Goal: Task Accomplishment & Management: Manage account settings

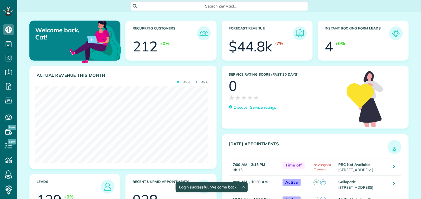
scroll to position [77, 173]
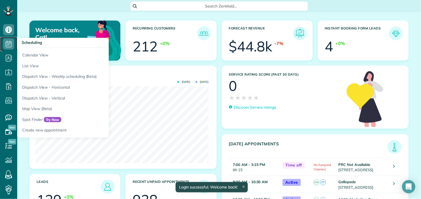
click at [7, 39] on icon at bounding box center [8, 43] width 11 height 11
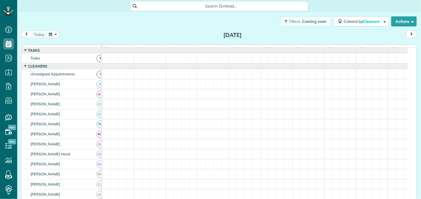
scroll to position [2, 2]
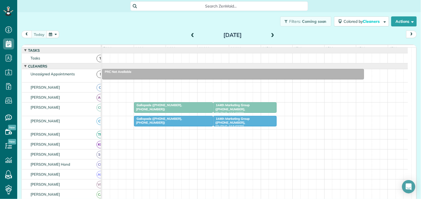
click at [271, 33] on span at bounding box center [272, 35] width 6 height 5
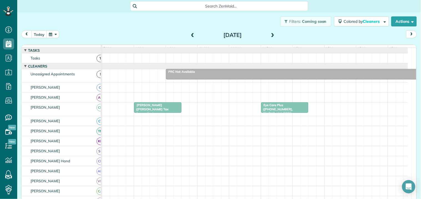
click at [271, 33] on span at bounding box center [272, 35] width 6 height 5
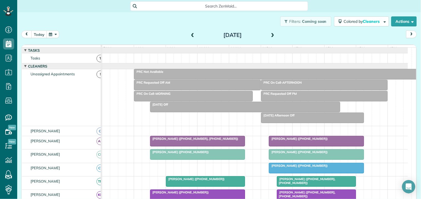
click at [271, 33] on span at bounding box center [272, 35] width 6 height 5
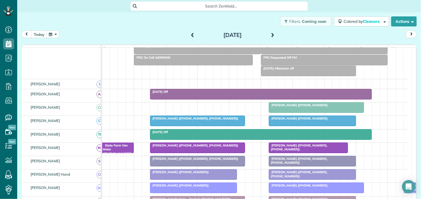
scroll to position [62, 0]
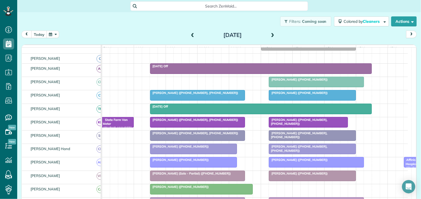
click at [176, 153] on div at bounding box center [193, 149] width 87 height 10
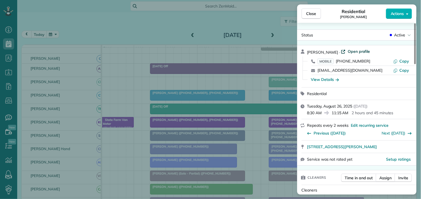
click at [347, 49] on span "Open profile" at bounding box center [358, 52] width 22 height 6
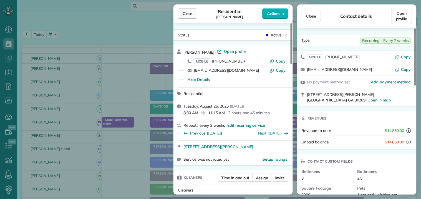
click at [191, 13] on span "Close" at bounding box center [187, 14] width 10 height 6
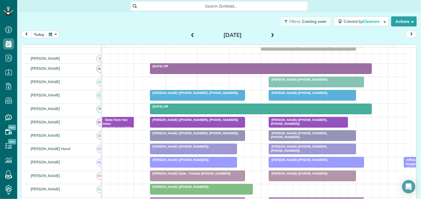
click at [187, 148] on span "Julie Lane (+14173881897)" at bounding box center [179, 146] width 59 height 4
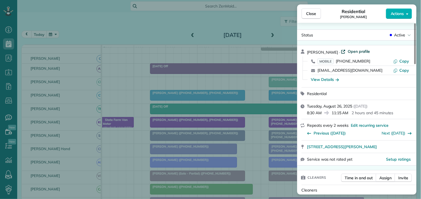
click at [349, 51] on span "Open profile" at bounding box center [358, 52] width 22 height 6
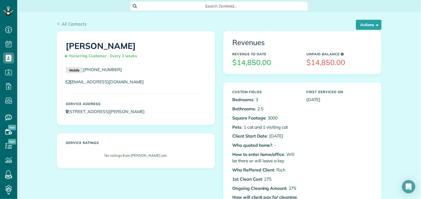
scroll to position [31, 0]
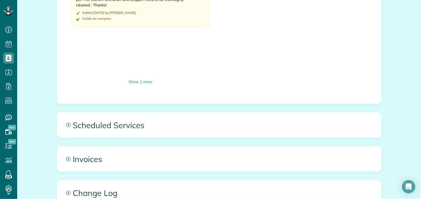
scroll to position [555, 0]
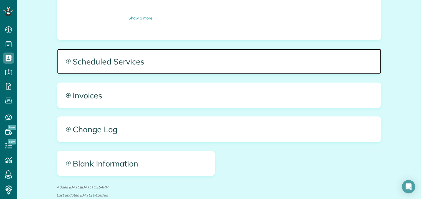
click at [67, 59] on icon at bounding box center [68, 61] width 5 height 5
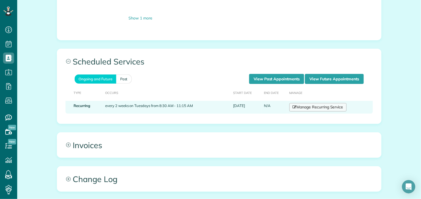
click at [314, 103] on link "Manage Recurring Service" at bounding box center [317, 107] width 57 height 8
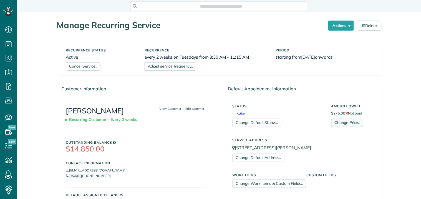
scroll to position [2, 2]
click at [343, 121] on link "Change Price.." at bounding box center [347, 122] width 32 height 8
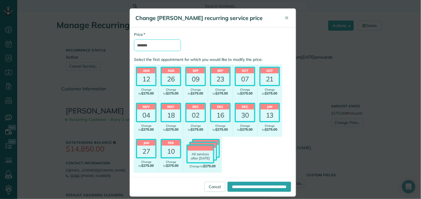
click at [143, 45] on input "*******" at bounding box center [157, 45] width 47 height 12
type input "*******"
click at [248, 185] on input "**********" at bounding box center [258, 186] width 63 height 10
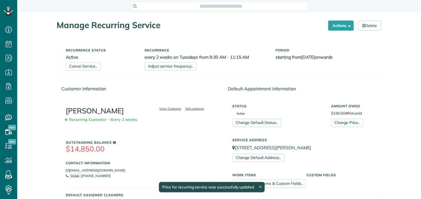
scroll to position [2, 2]
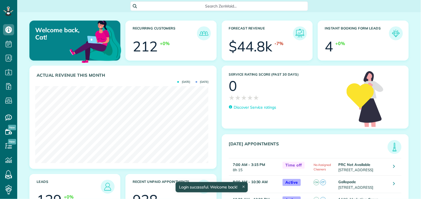
scroll to position [77, 173]
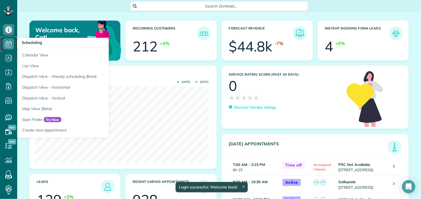
click at [7, 43] on icon at bounding box center [8, 43] width 11 height 11
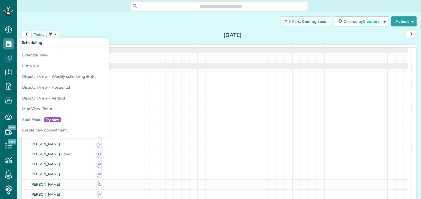
scroll to position [2, 2]
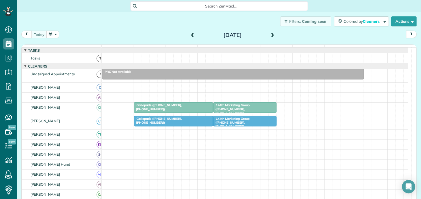
click at [54, 32] on button "button" at bounding box center [52, 33] width 13 height 7
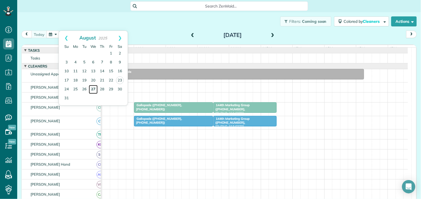
click at [93, 87] on link "27" at bounding box center [93, 89] width 9 height 9
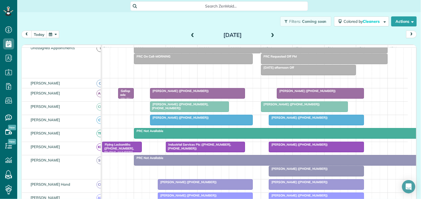
scroll to position [62, 0]
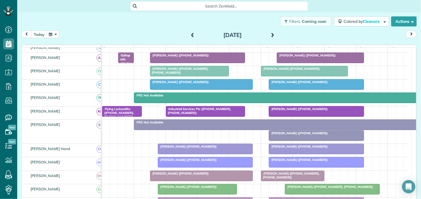
click at [195, 154] on div at bounding box center [205, 149] width 94 height 10
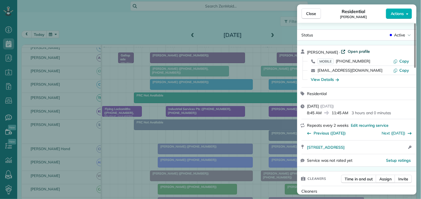
click at [366, 52] on span "Open profile" at bounding box center [358, 52] width 22 height 6
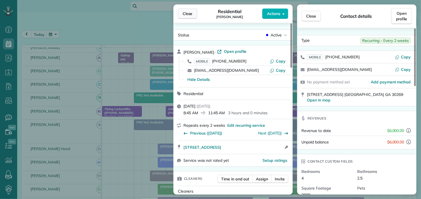
click at [182, 12] on button "Close" at bounding box center [187, 13] width 19 height 11
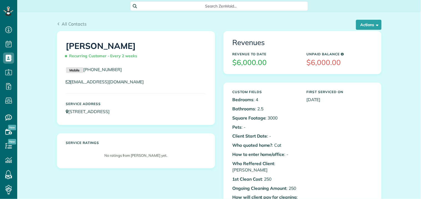
scroll to position [2, 2]
